Goal: Find contact information: Find contact information

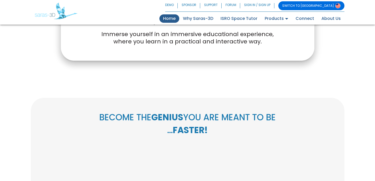
scroll to position [193, 0]
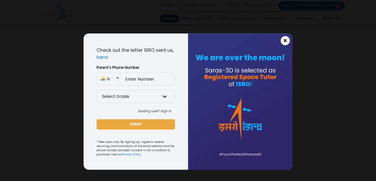
click at [286, 39] on span "×" at bounding box center [285, 40] width 4 height 7
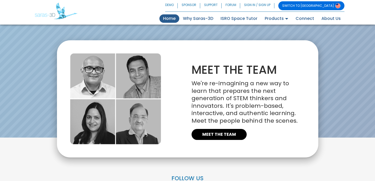
scroll to position [1201, 0]
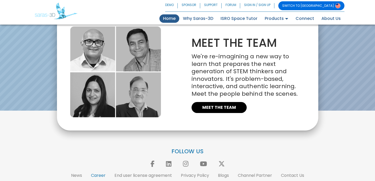
click at [99, 172] on link "Career" at bounding box center [98, 175] width 15 height 6
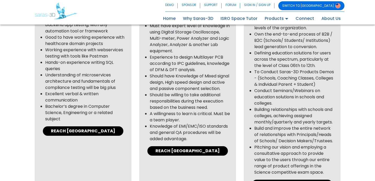
scroll to position [679, 0]
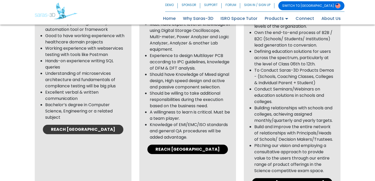
click at [86, 134] on link "REACH [GEOGRAPHIC_DATA]" at bounding box center [83, 129] width 80 height 9
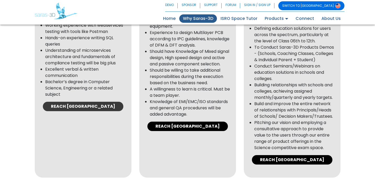
scroll to position [701, 0]
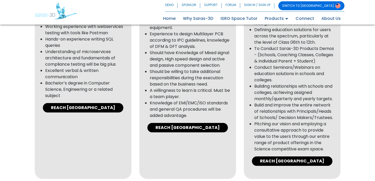
click at [67, 113] on div "QA engineer Proven work experience in software quality assurance processes Good…" at bounding box center [83, 32] width 97 height 293
click at [70, 112] on link "REACH [GEOGRAPHIC_DATA]" at bounding box center [83, 107] width 80 height 9
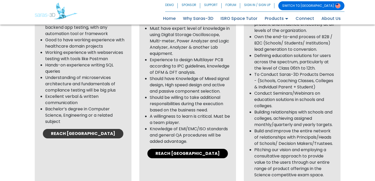
scroll to position [801, 0]
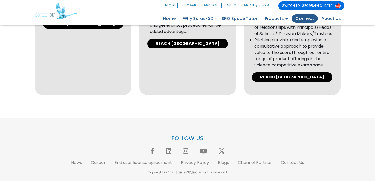
click at [298, 19] on link "Connect" at bounding box center [305, 18] width 26 height 8
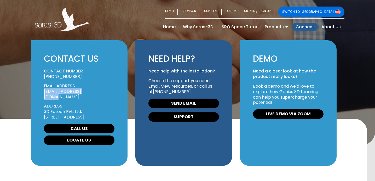
drag, startPoint x: 98, startPoint y: 89, endPoint x: 41, endPoint y: 86, distance: 57.0
click at [42, 86] on div "CONTACT US CONTACT NUMBER +91 63559 49931 EMAIL ADDRESS reachus@saras-3d.com AD…" at bounding box center [79, 102] width 97 height 125
click at [41, 86] on div "CONTACT US CONTACT NUMBER +91 63559 49931 EMAIL ADDRESS reachus@saras-3d.com AD…" at bounding box center [79, 102] width 97 height 125
drag, startPoint x: 44, startPoint y: 90, endPoint x: 99, endPoint y: 89, distance: 55.1
click at [99, 89] on p "reachus@saras-3d.com" at bounding box center [79, 94] width 70 height 11
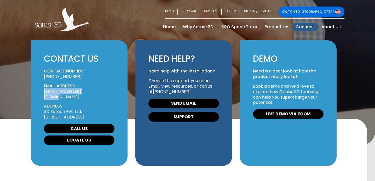
drag, startPoint x: 98, startPoint y: 87, endPoint x: 43, endPoint y: 88, distance: 54.3
click at [43, 88] on div "CONTACT US CONTACT NUMBER +91 63559 49931 EMAIL ADDRESS reachus@saras-3d.com AD…" at bounding box center [79, 102] width 97 height 125
copy link "reachus@saras-3d.com"
